Goal: Find specific page/section

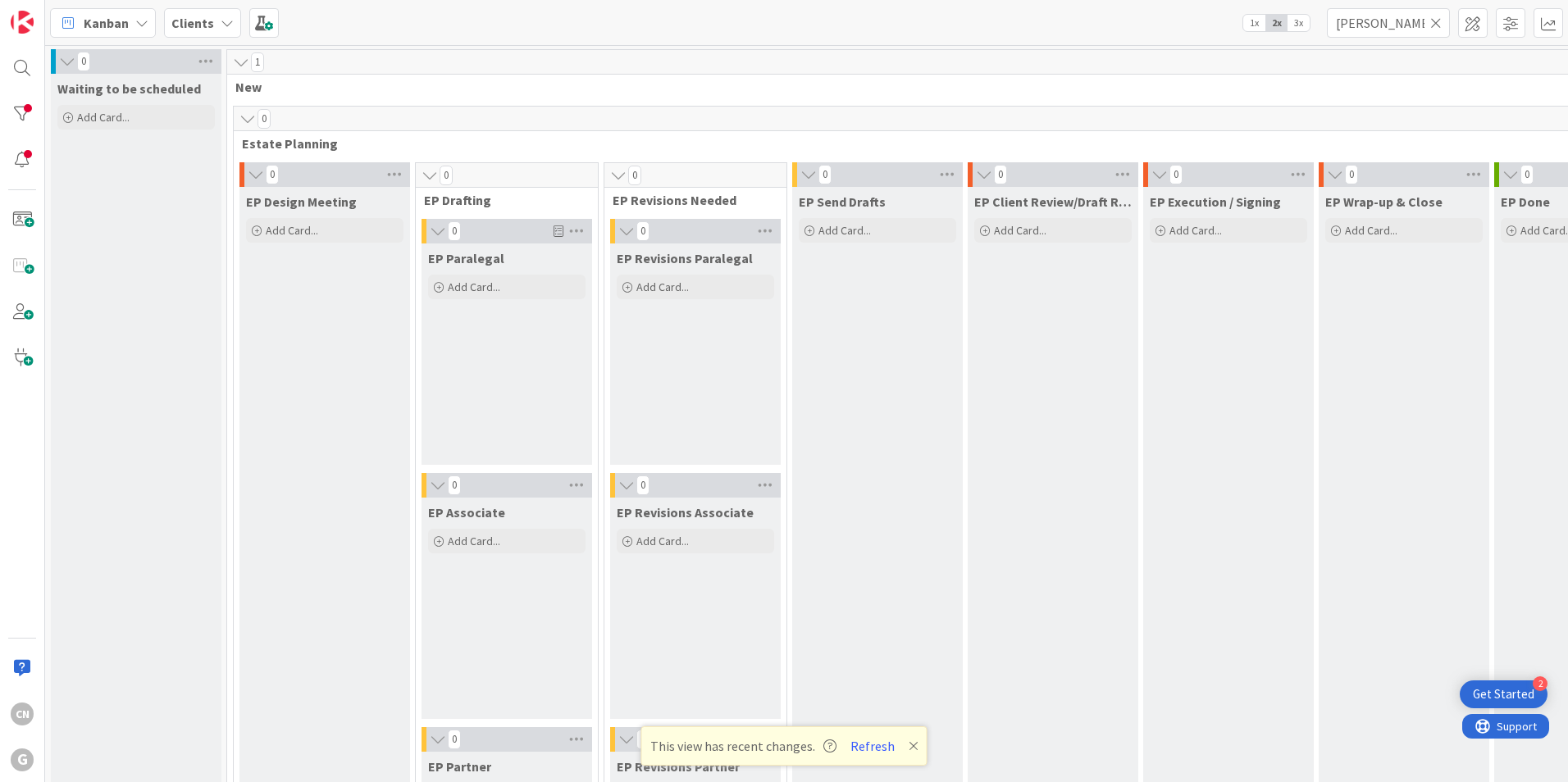
scroll to position [2295, 0]
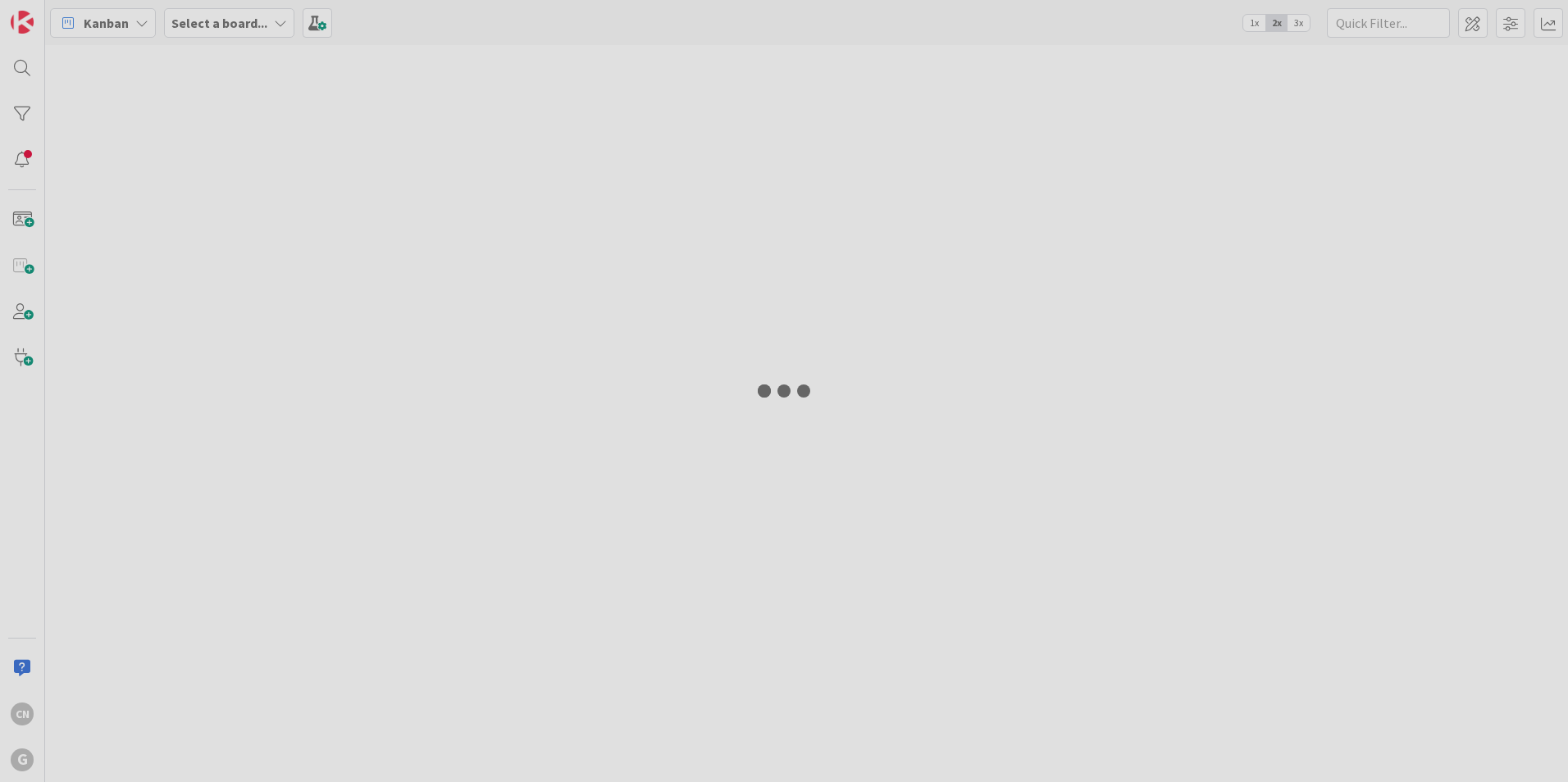
type input "[PERSON_NAME]"
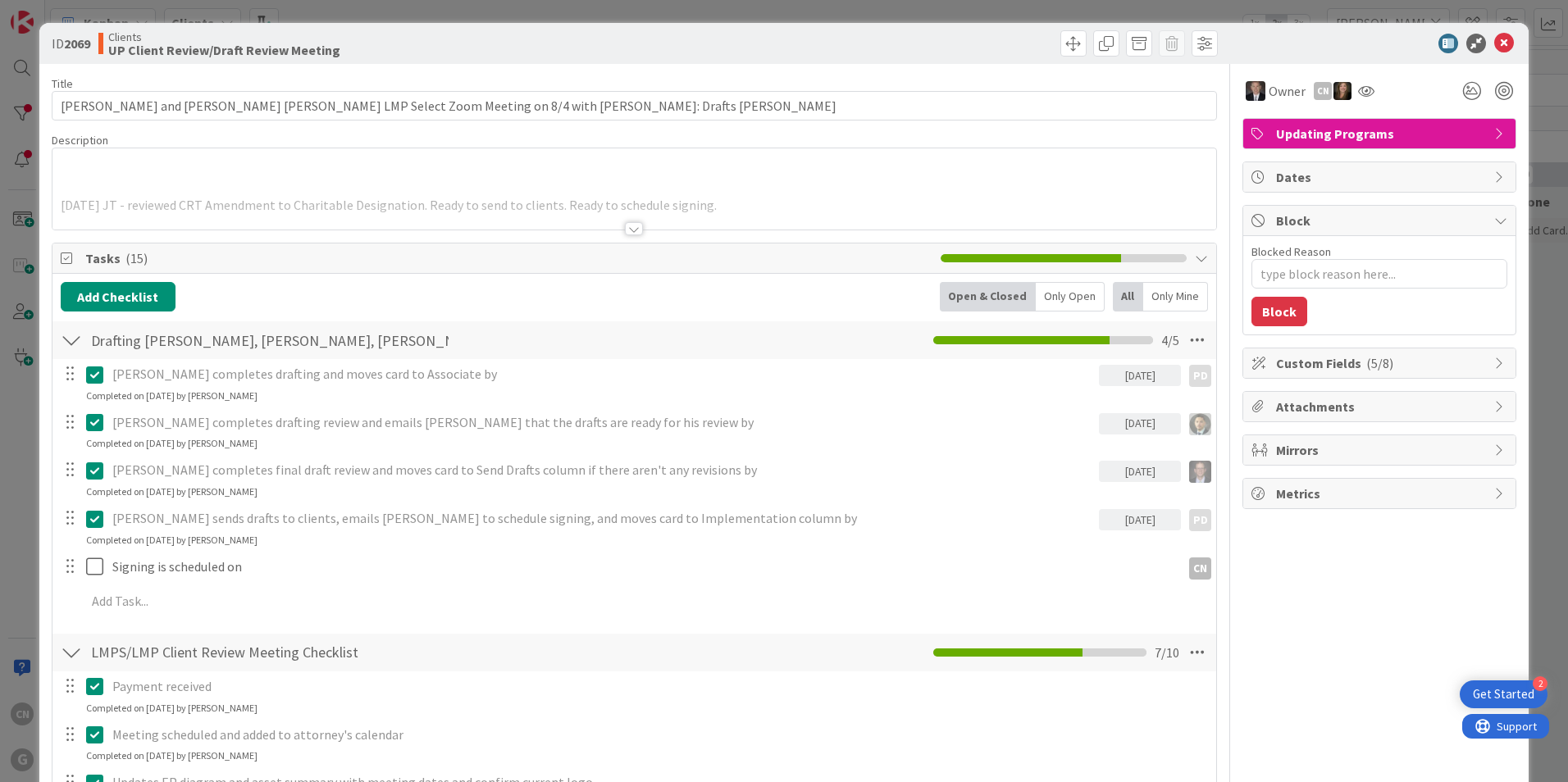
type textarea "x"
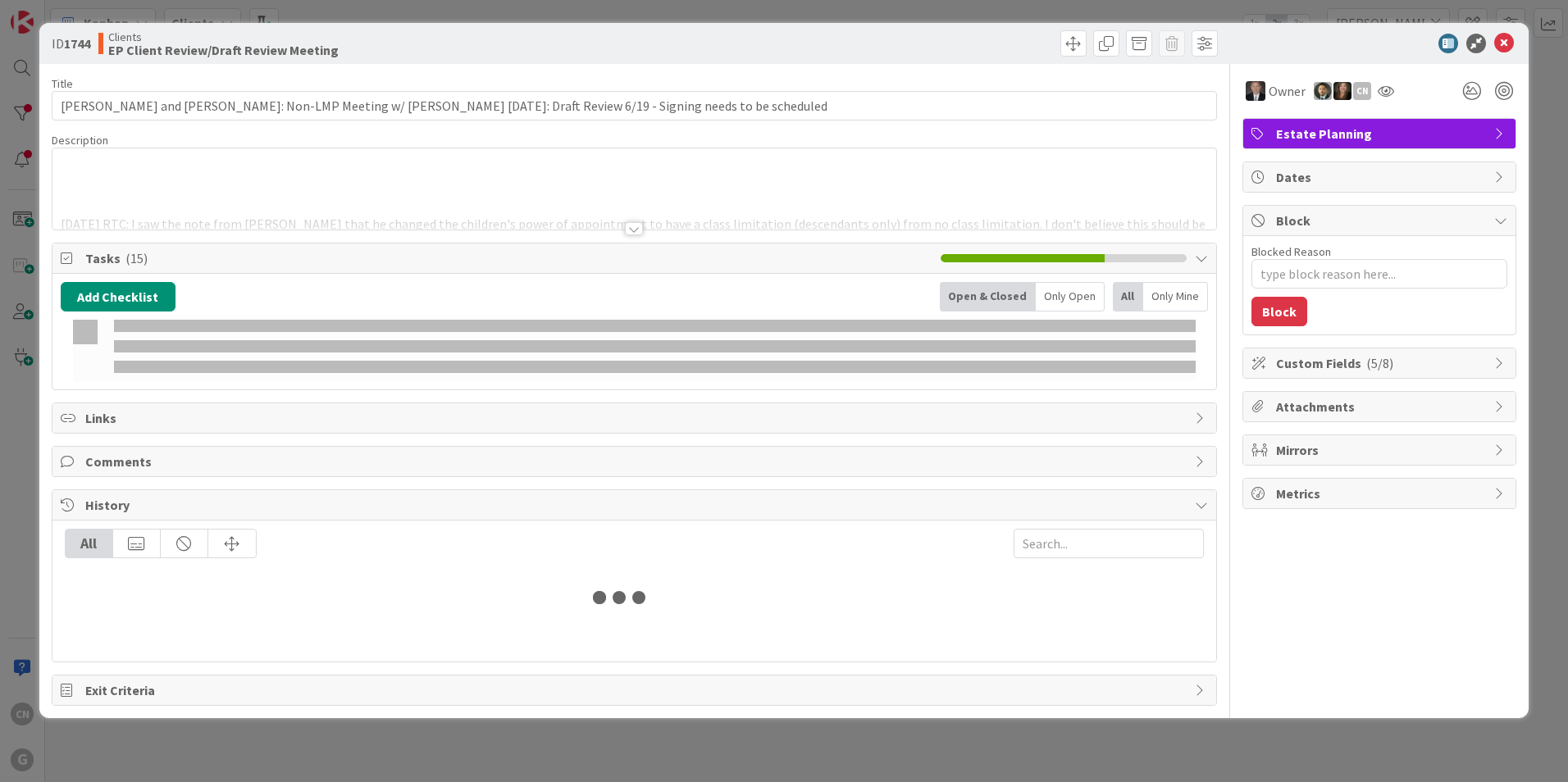
type input "[PERSON_NAME]"
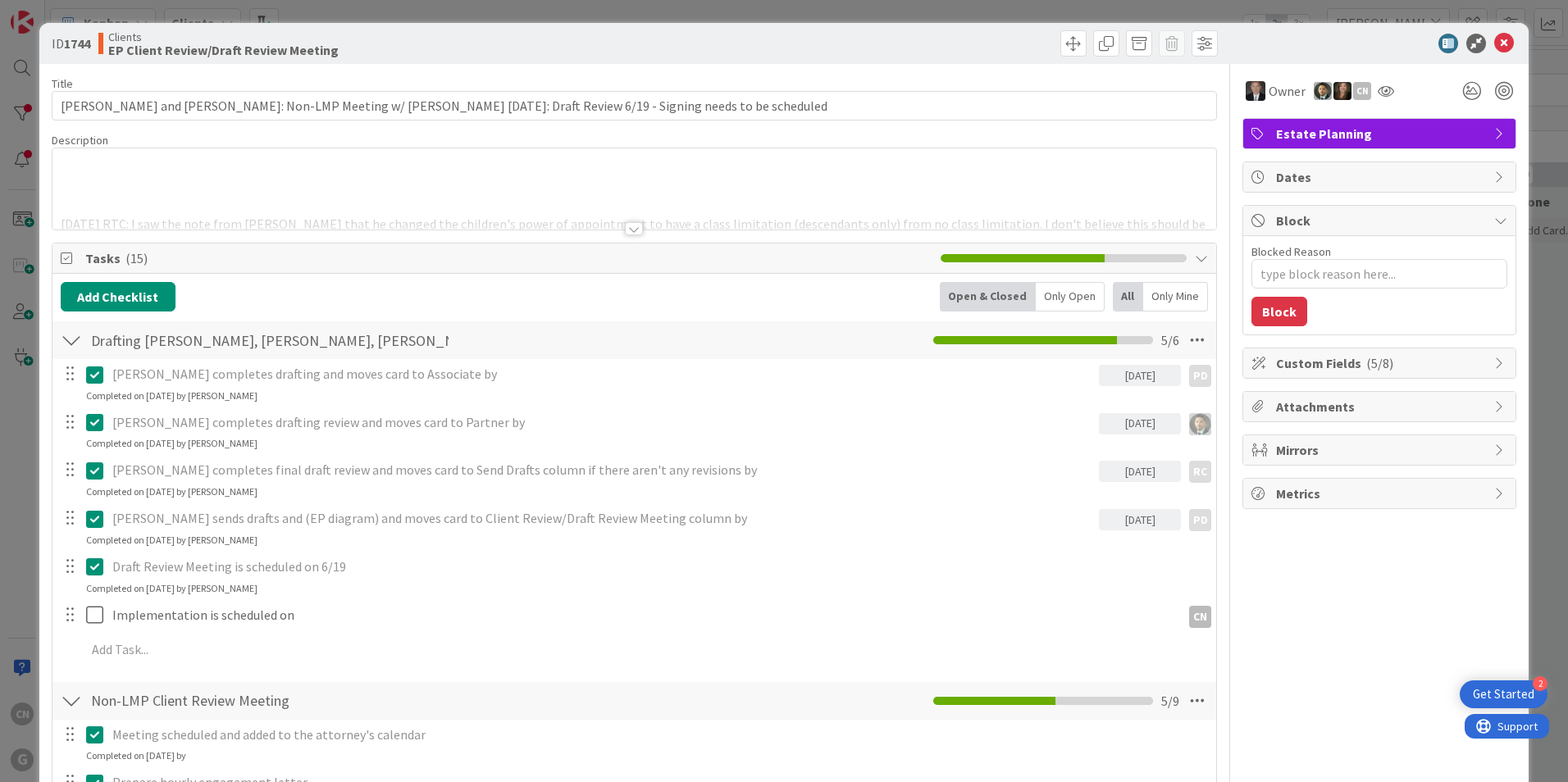
type textarea "x"
